Goal: Task Accomplishment & Management: Manage account settings

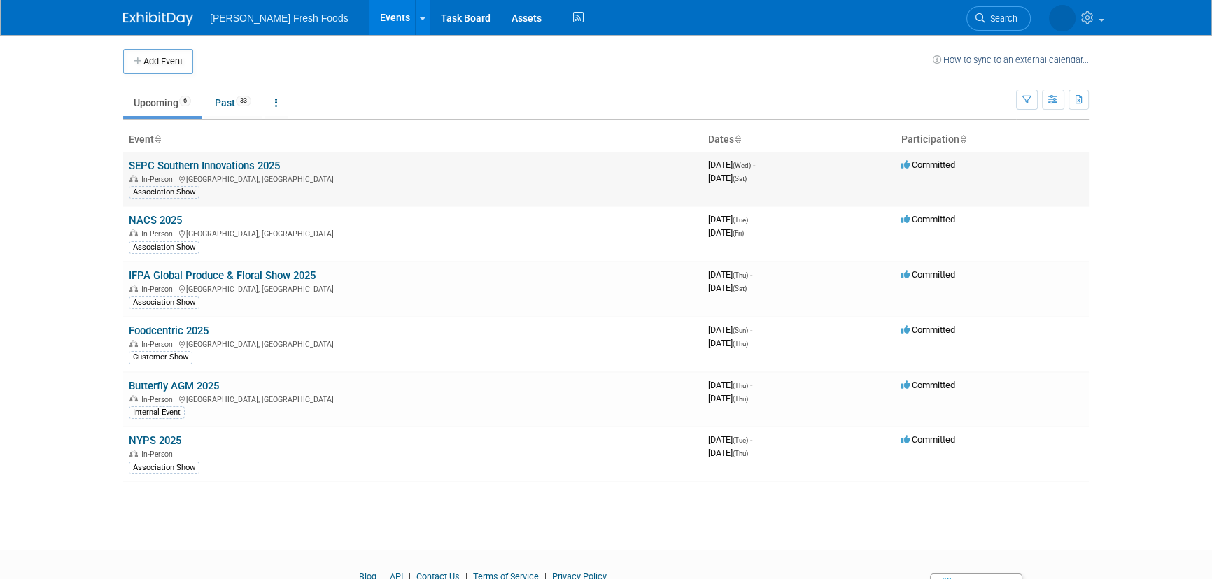
click at [227, 163] on link "SEPC Southern Innovations 2025" at bounding box center [204, 166] width 151 height 13
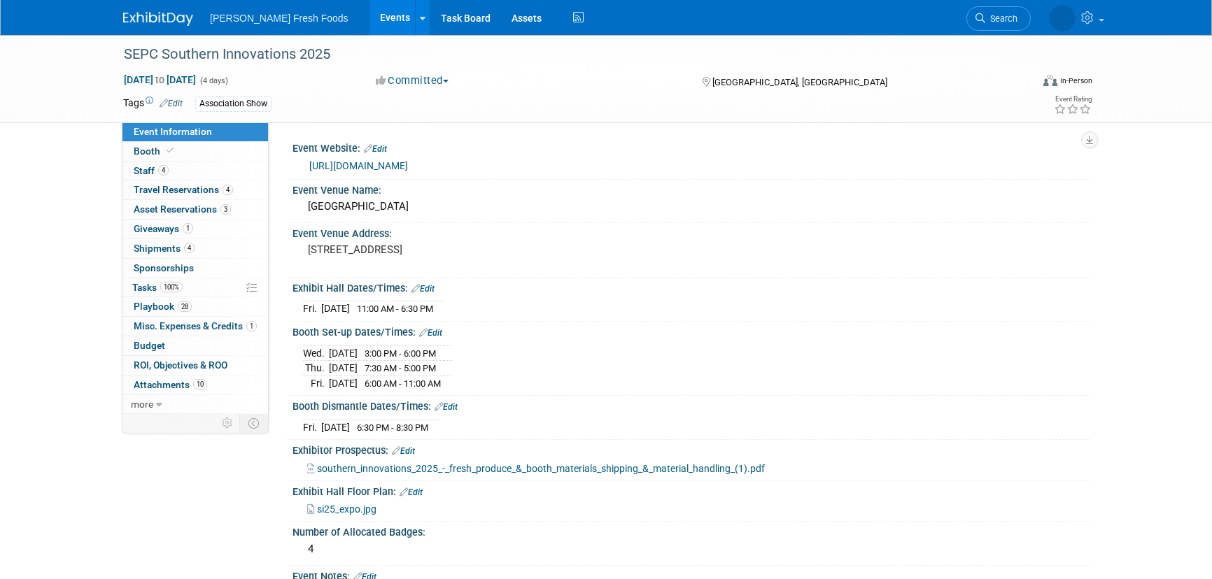
select select "Advanced Warehouse"
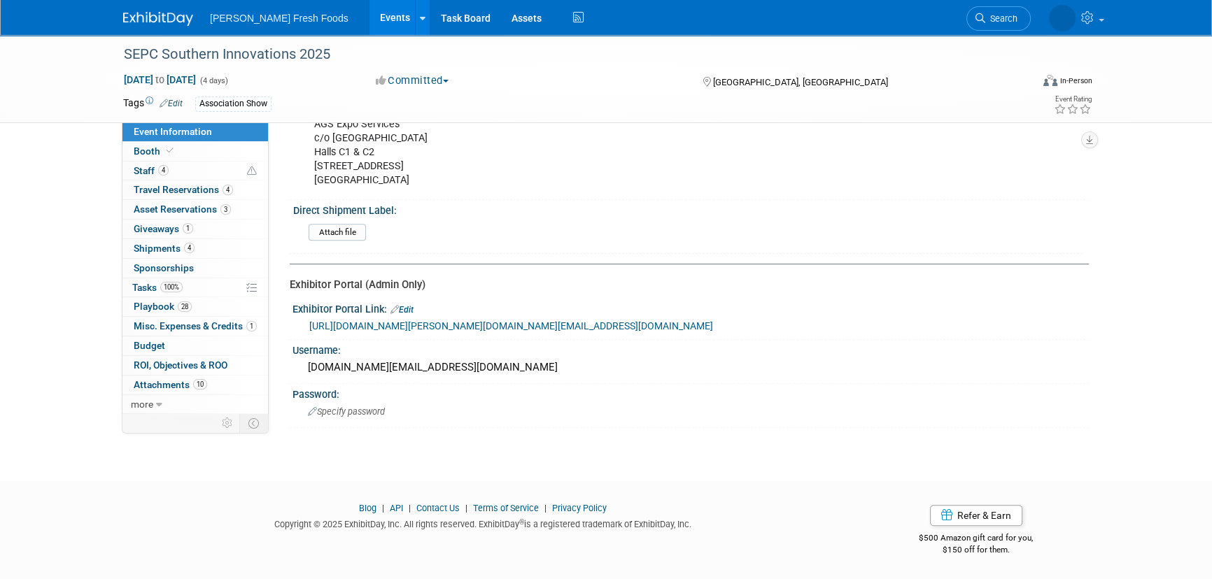
scroll to position [829, 0]
click at [207, 153] on link "Booth" at bounding box center [195, 151] width 146 height 19
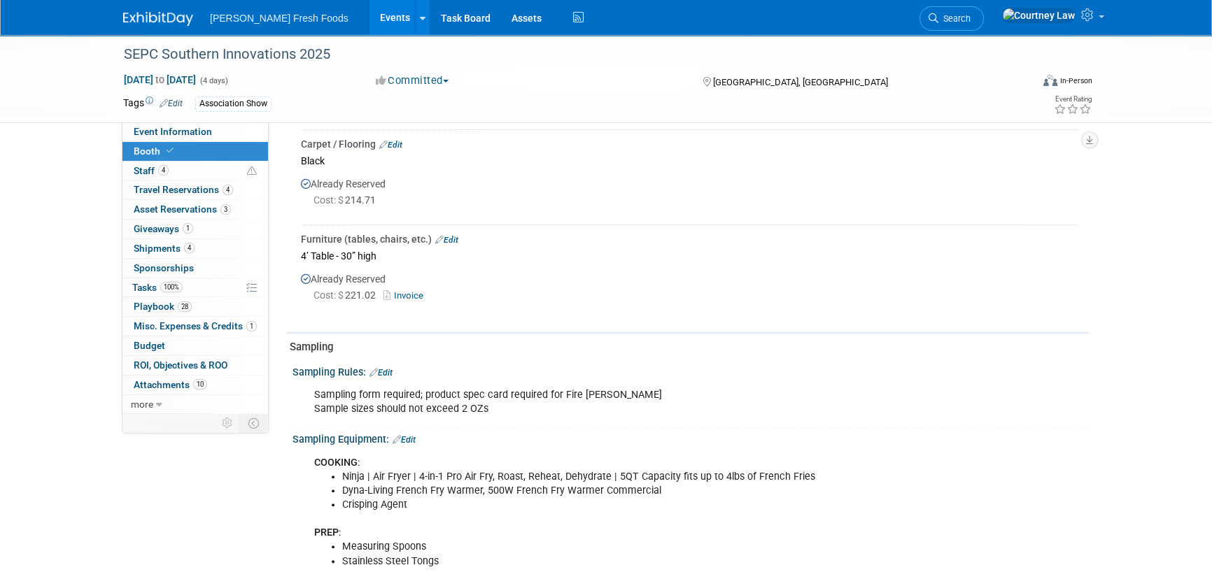
scroll to position [636, 0]
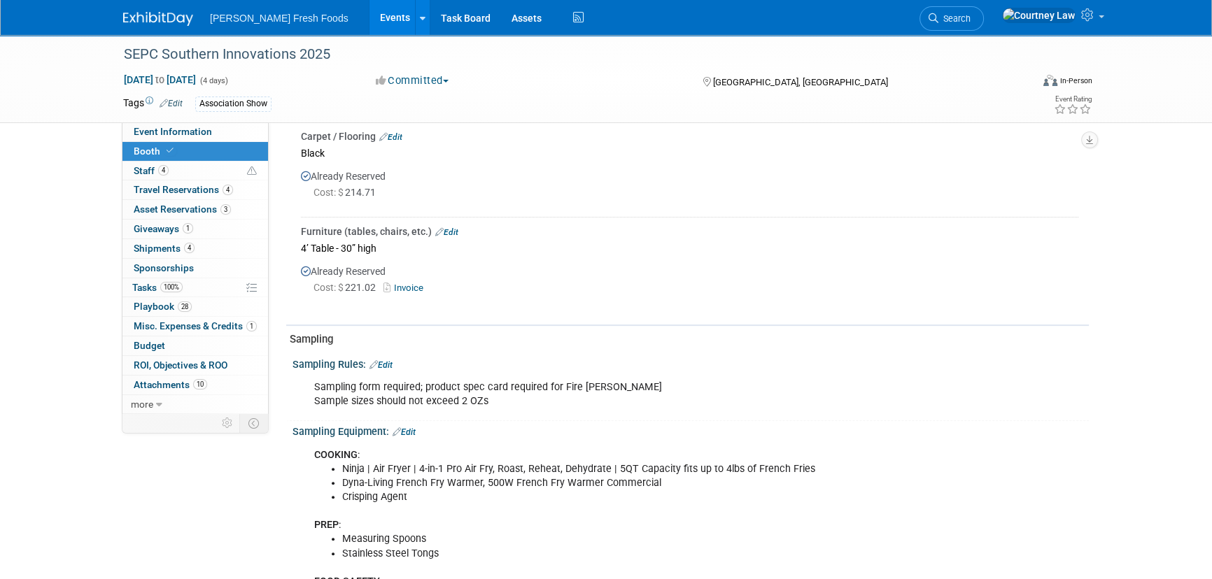
click at [401, 287] on link "Invoice" at bounding box center [405, 288] width 45 height 10
click at [192, 392] on link "10 Attachments 10" at bounding box center [195, 385] width 146 height 19
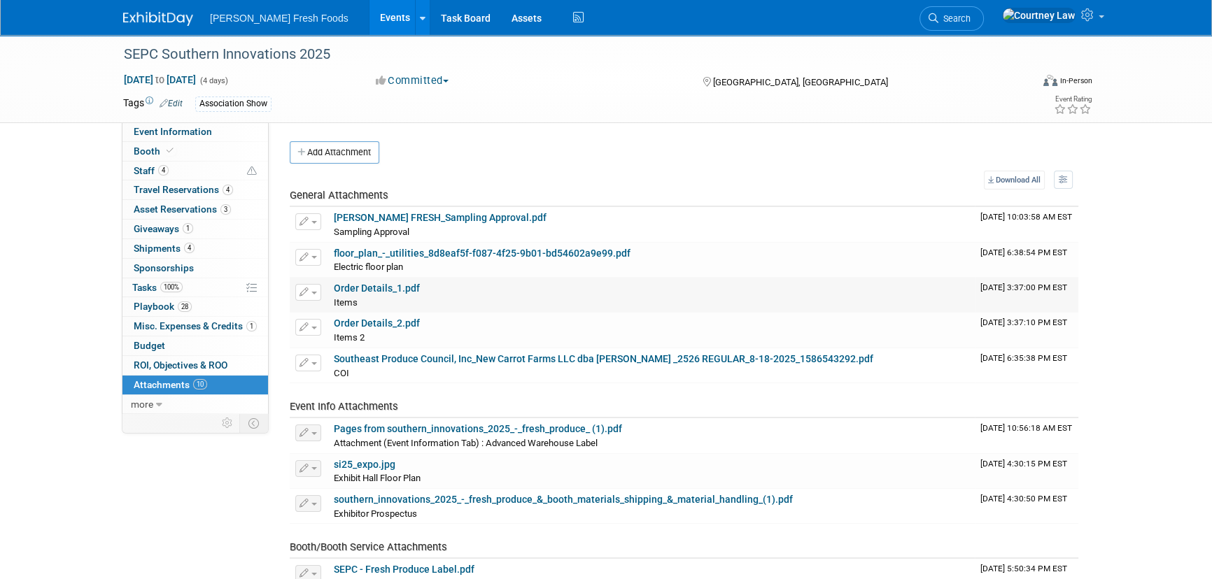
click at [409, 291] on link "Order Details_1.pdf" at bounding box center [377, 288] width 86 height 11
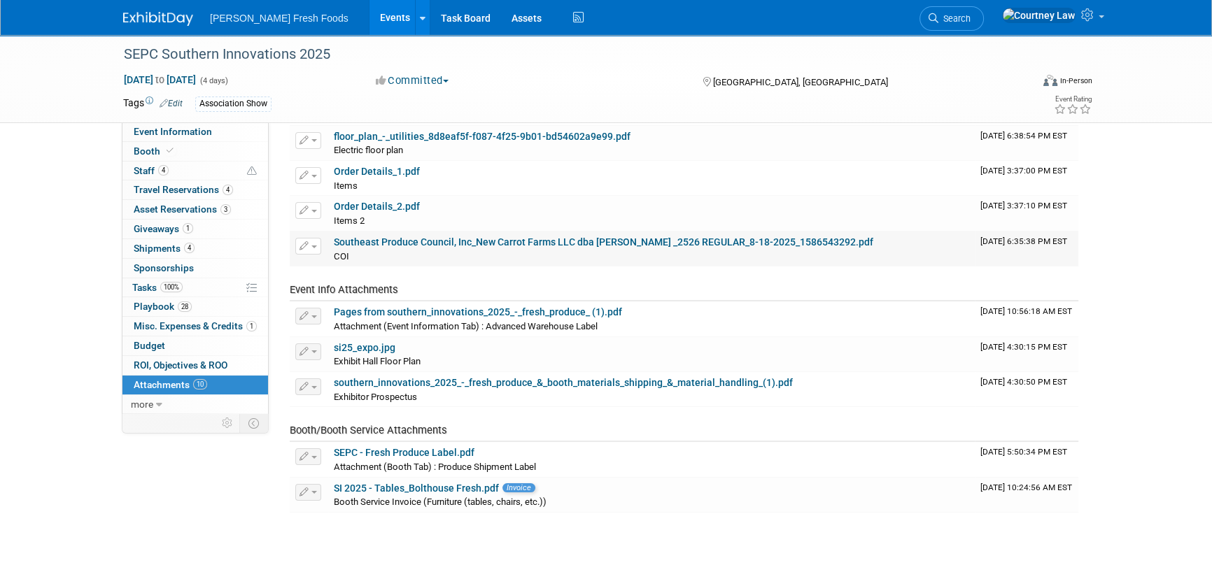
scroll to position [190, 0]
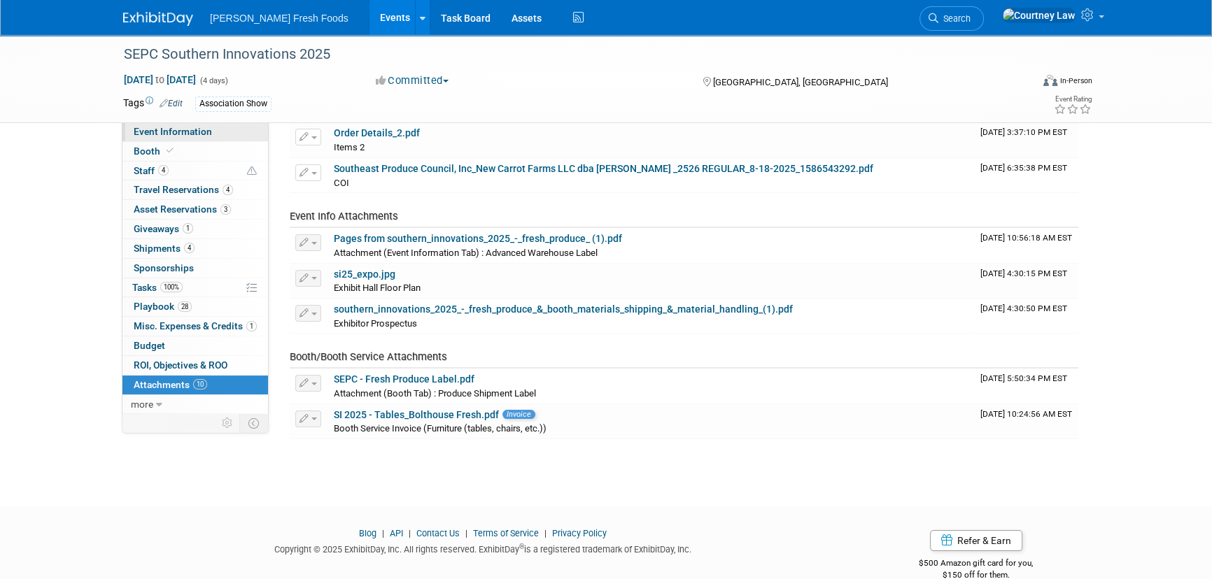
drag, startPoint x: 193, startPoint y: 130, endPoint x: 203, endPoint y: 133, distance: 10.2
click at [193, 130] on span "Event Information" at bounding box center [173, 131] width 78 height 11
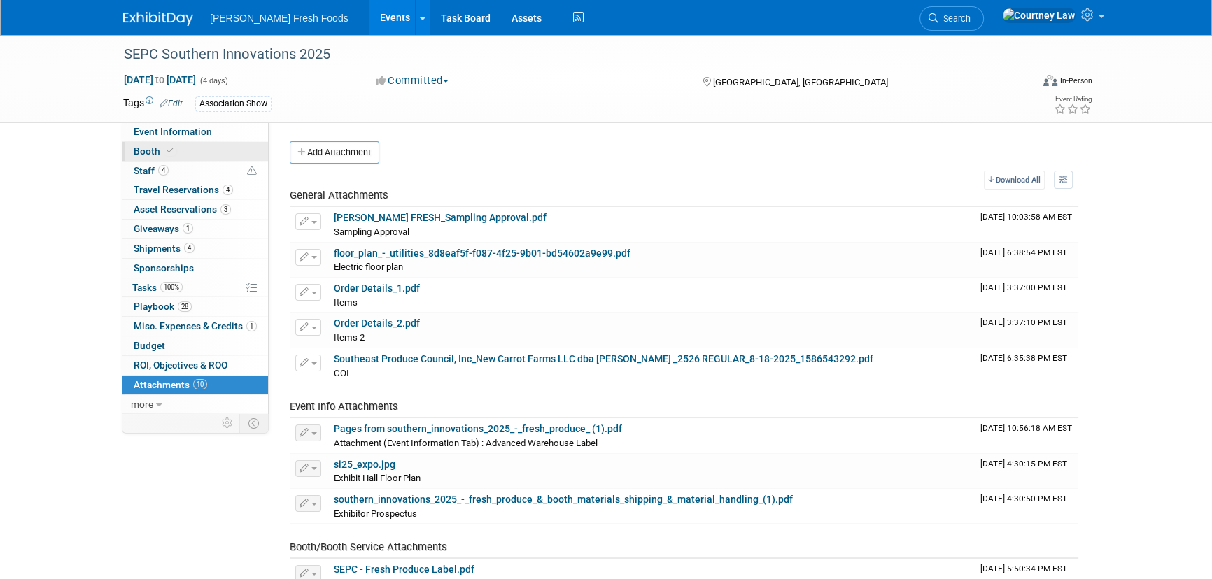
select select "Advanced Warehouse"
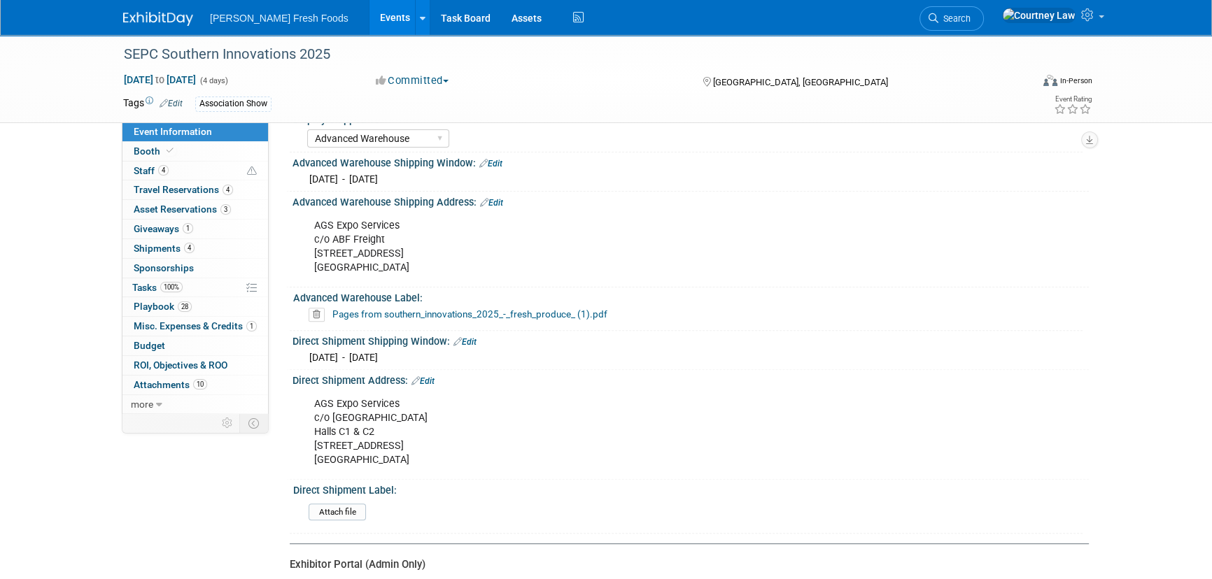
scroll to position [700, 0]
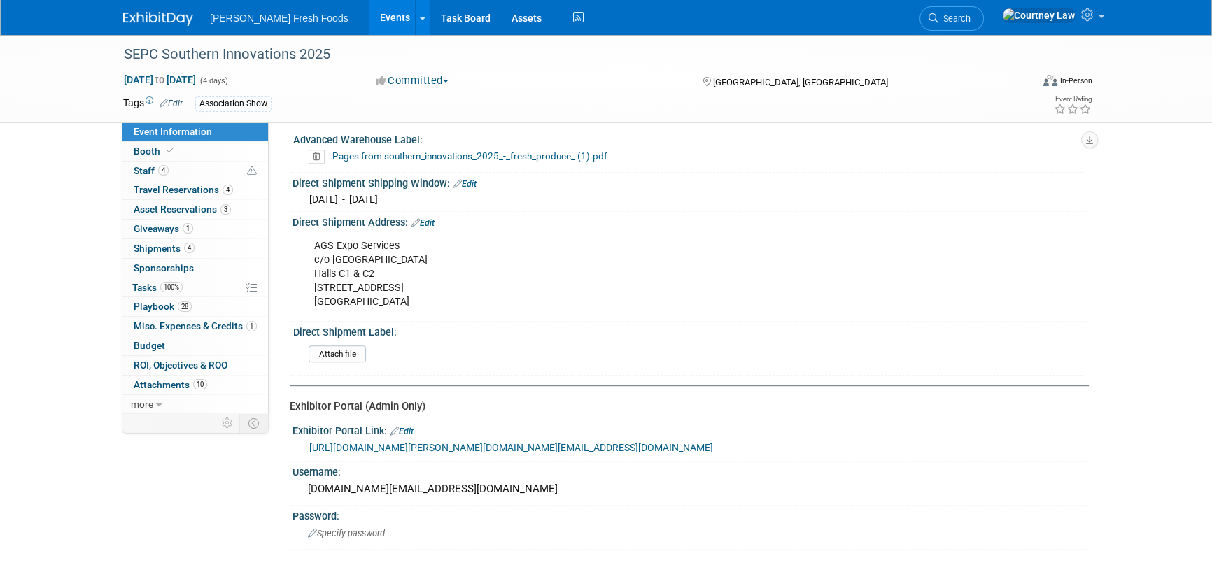
click at [446, 442] on link "[URL][DOMAIN_NAME][PERSON_NAME][DOMAIN_NAME][EMAIL_ADDRESS][DOMAIN_NAME]" at bounding box center [511, 447] width 404 height 11
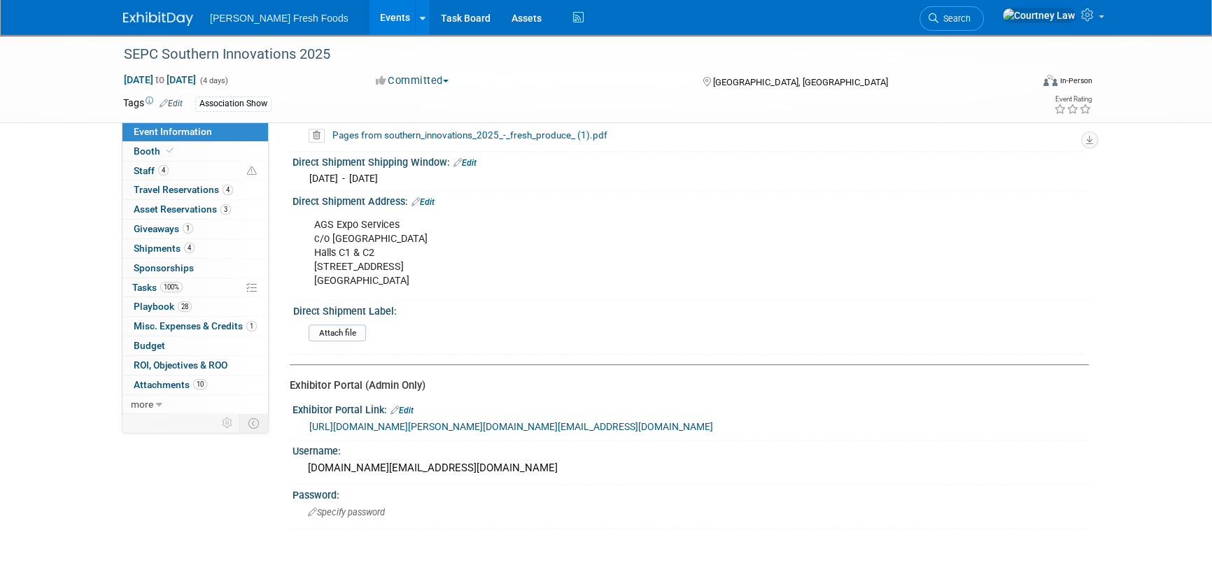
scroll to position [763, 0]
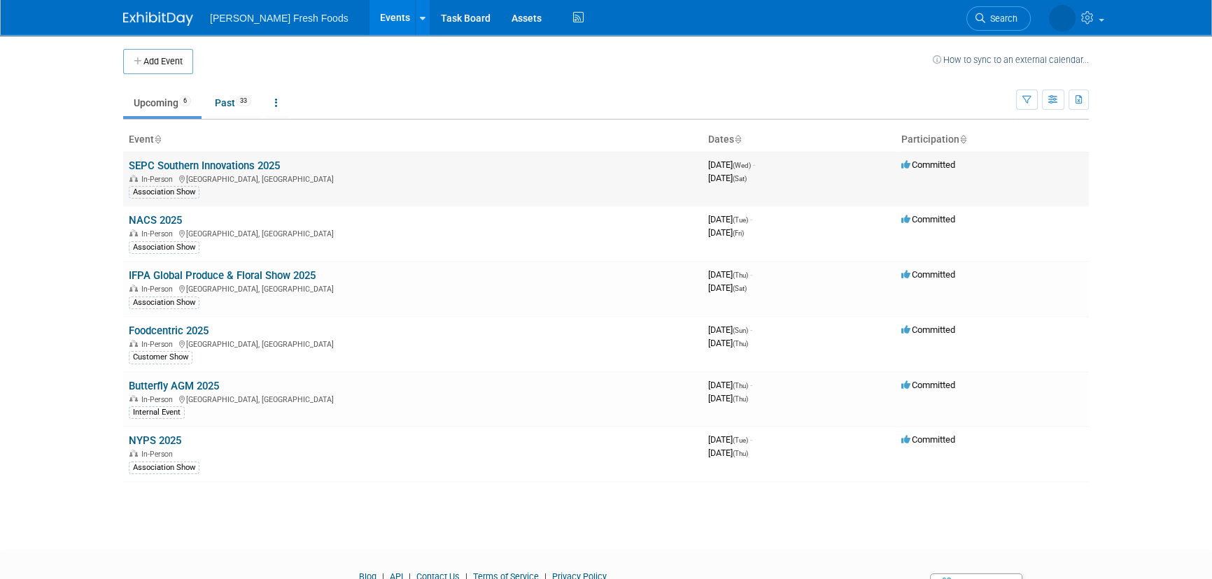
click at [215, 164] on link "SEPC Southern Innovations 2025" at bounding box center [204, 166] width 151 height 13
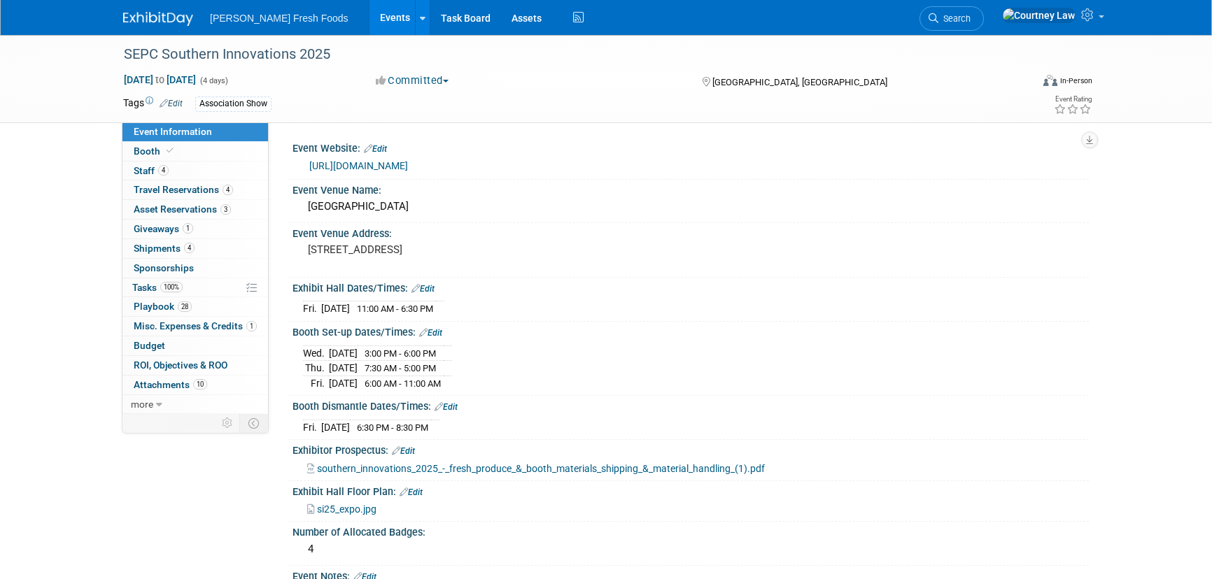
select select "Advanced Warehouse"
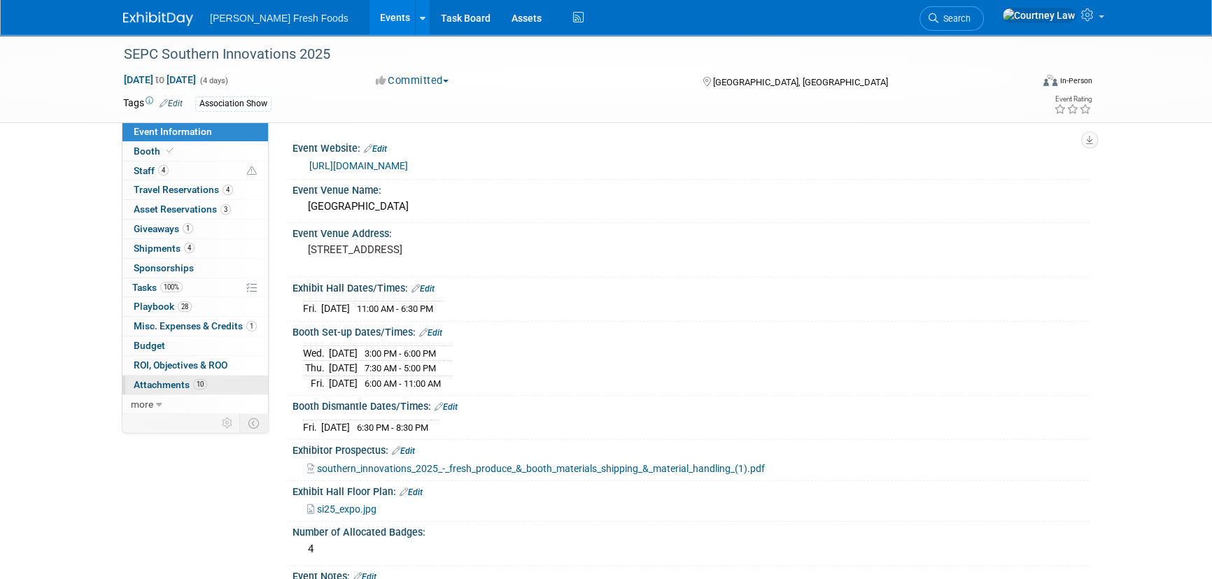
click at [176, 389] on span "Attachments 10" at bounding box center [170, 384] width 73 height 11
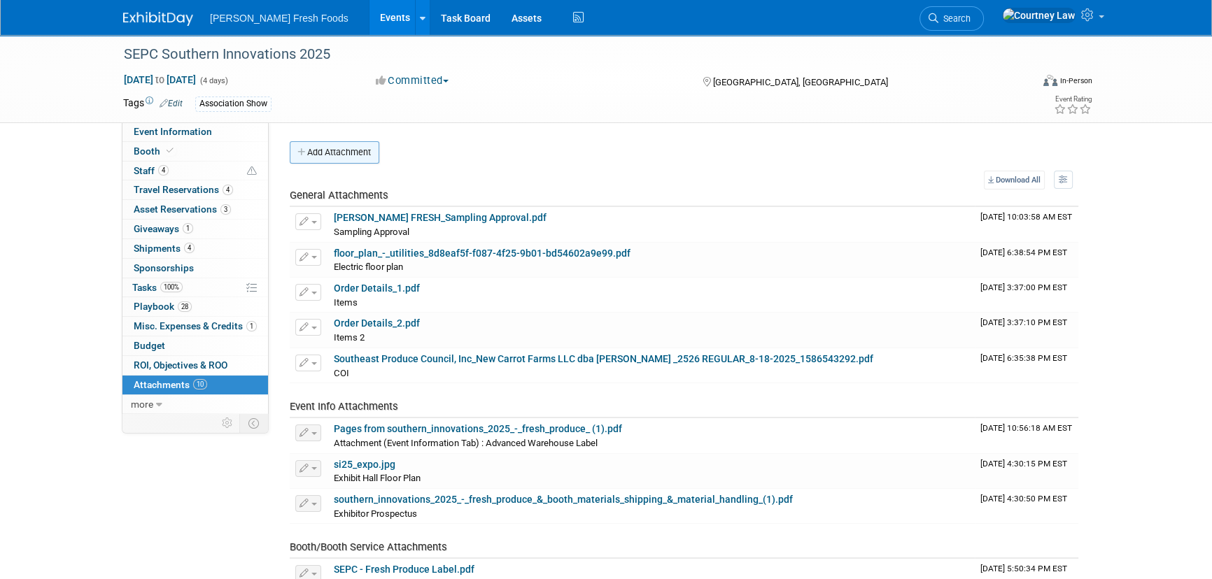
click at [348, 155] on button "Add Attachment" at bounding box center [335, 152] width 90 height 22
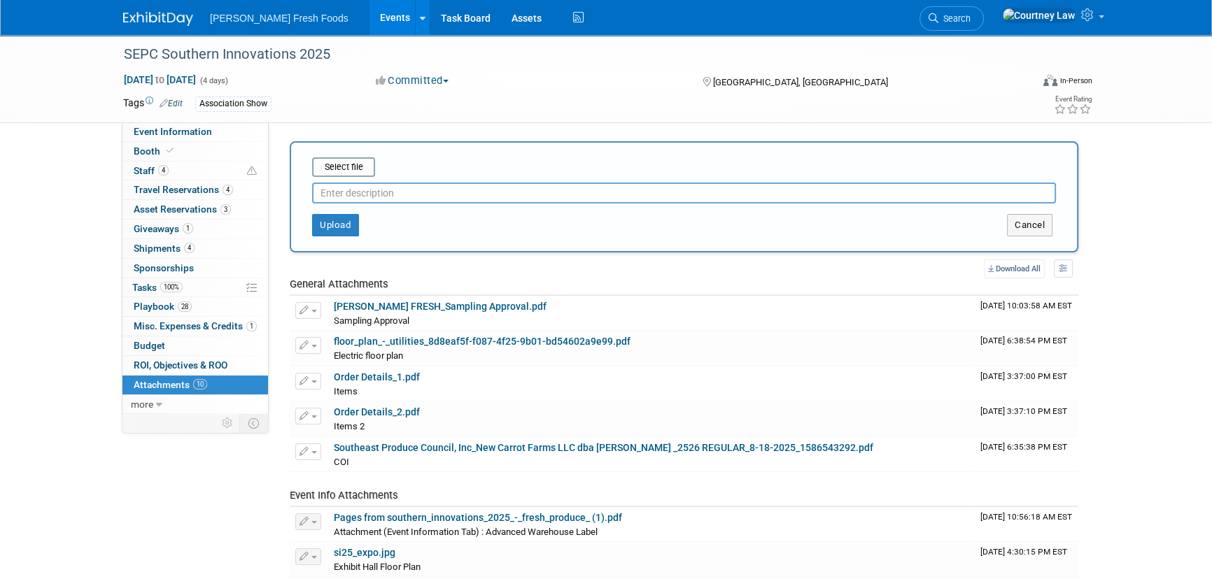
click at [364, 189] on input "text" at bounding box center [684, 193] width 744 height 21
type input "AGS"
click at [355, 165] on input "file" at bounding box center [290, 167] width 167 height 17
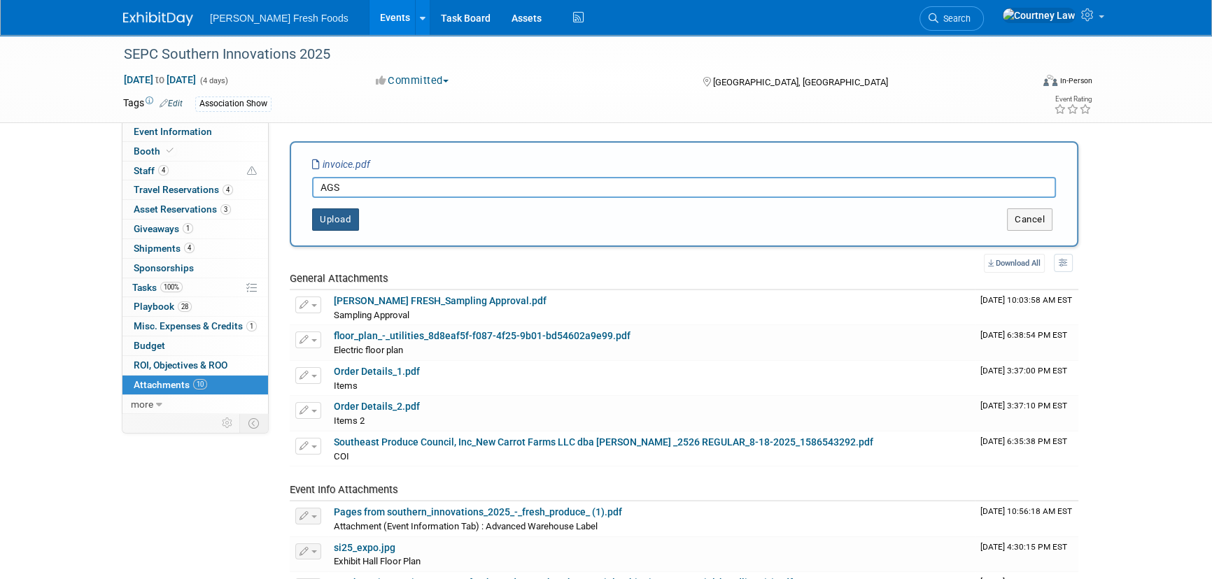
click at [340, 212] on button "Upload" at bounding box center [335, 220] width 47 height 22
